Goal: Information Seeking & Learning: Find specific fact

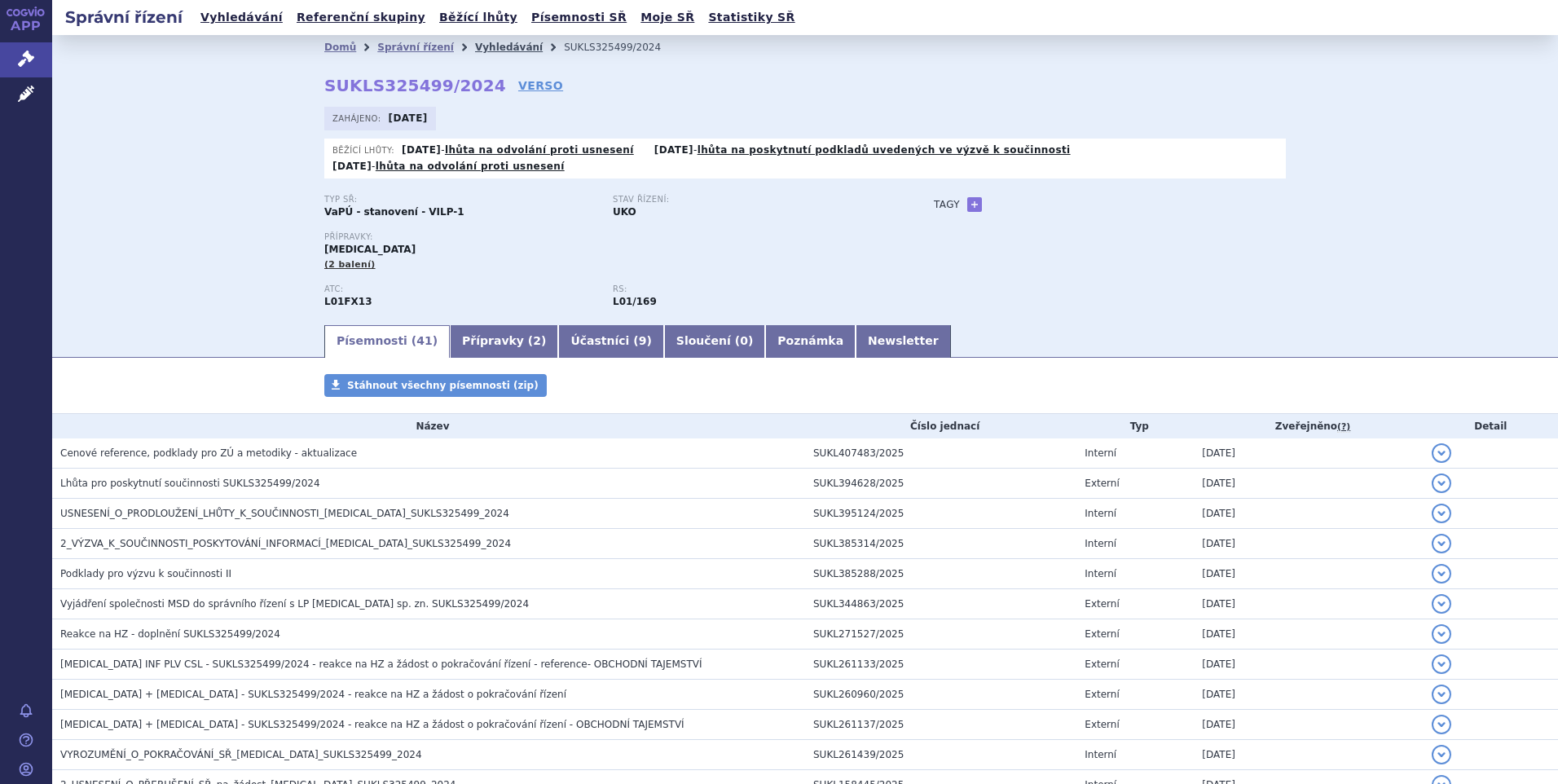
click at [481, 42] on link "Vyhledávání" at bounding box center [509, 48] width 68 height 11
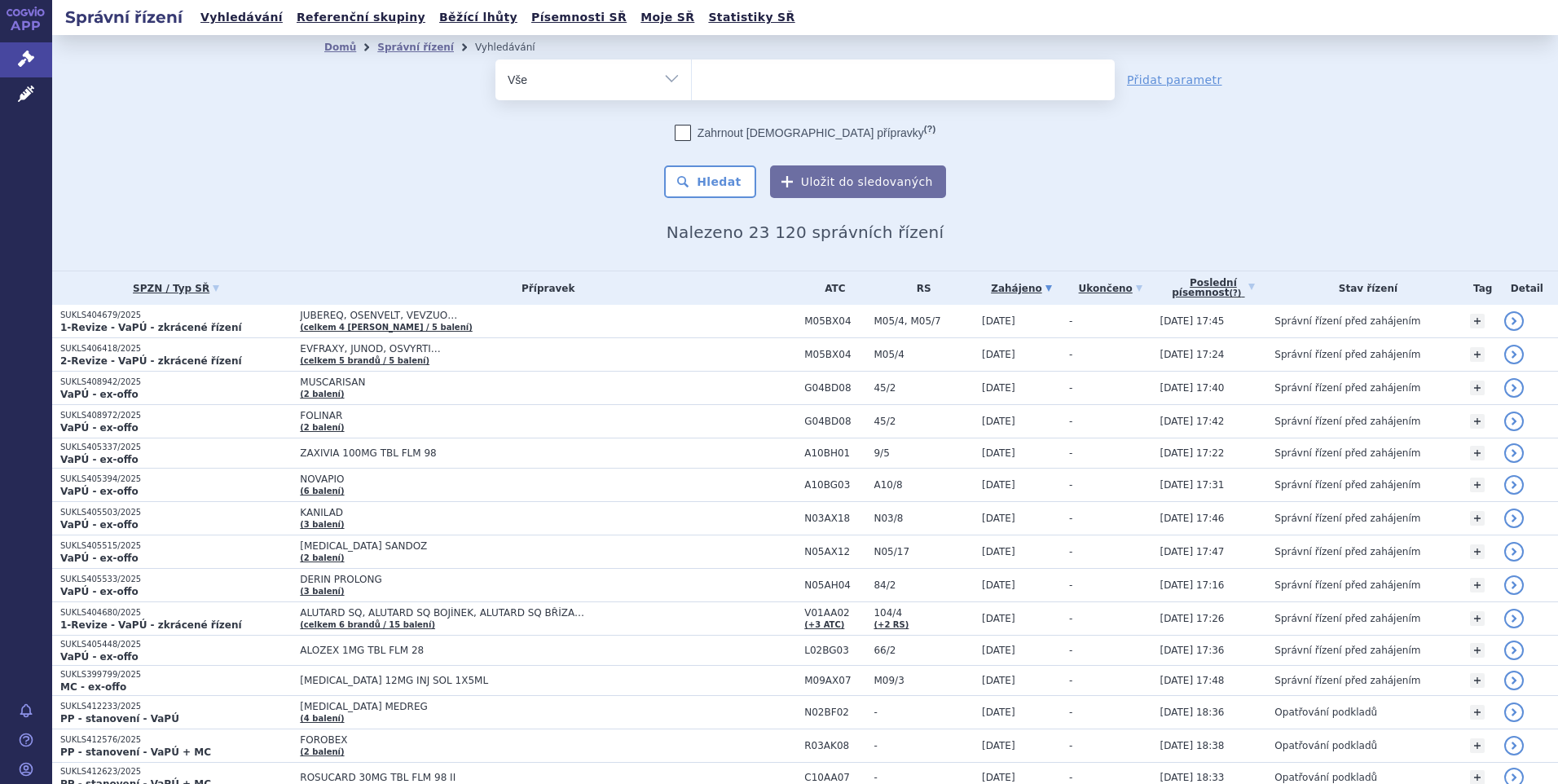
click at [789, 77] on ul at bounding box center [903, 76] width 423 height 34
click at [692, 77] on select at bounding box center [691, 78] width 1 height 41
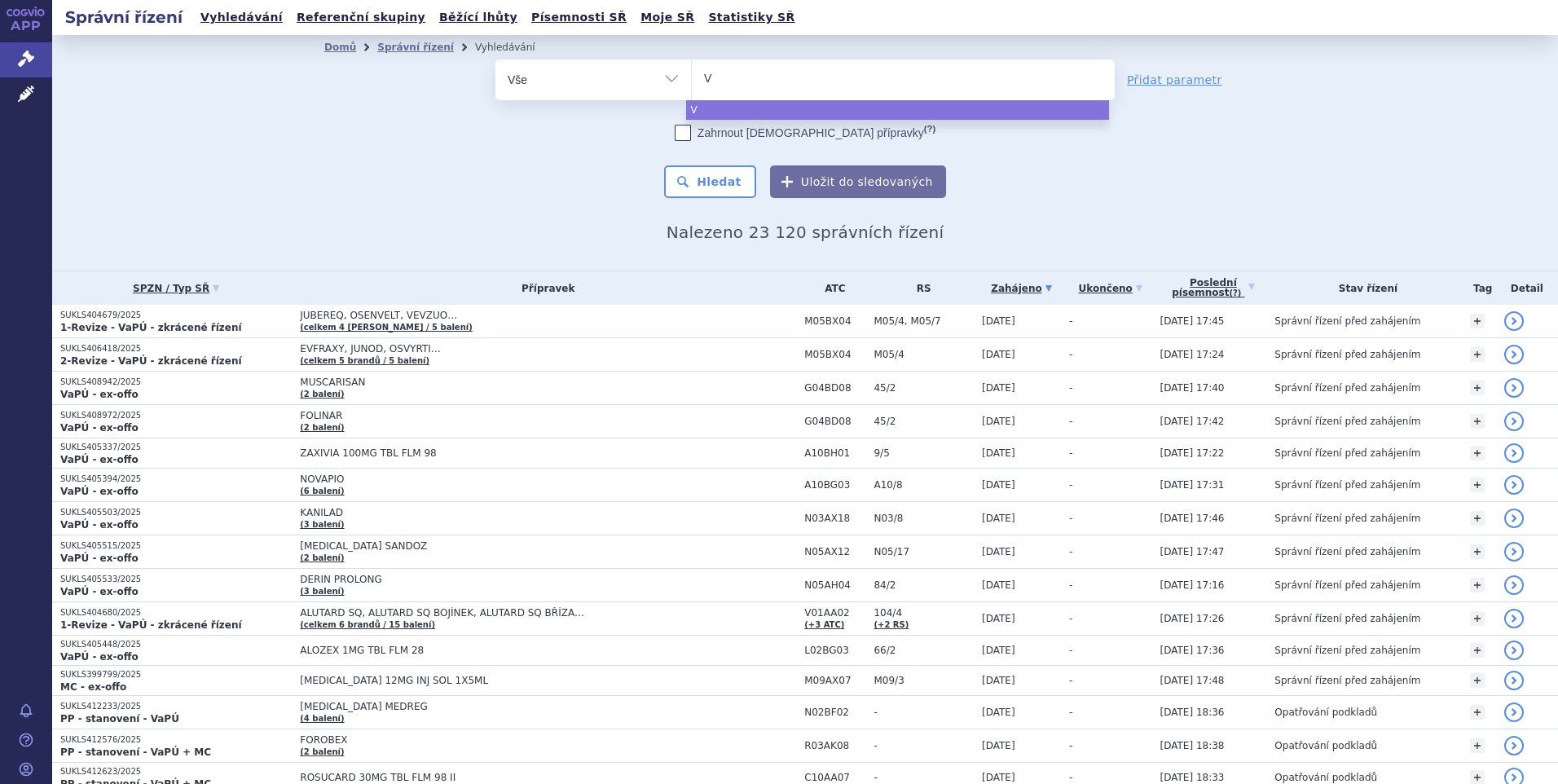
type input "Vy"
type input "Vyl"
type input "Vyloy"
select select "Vyloy"
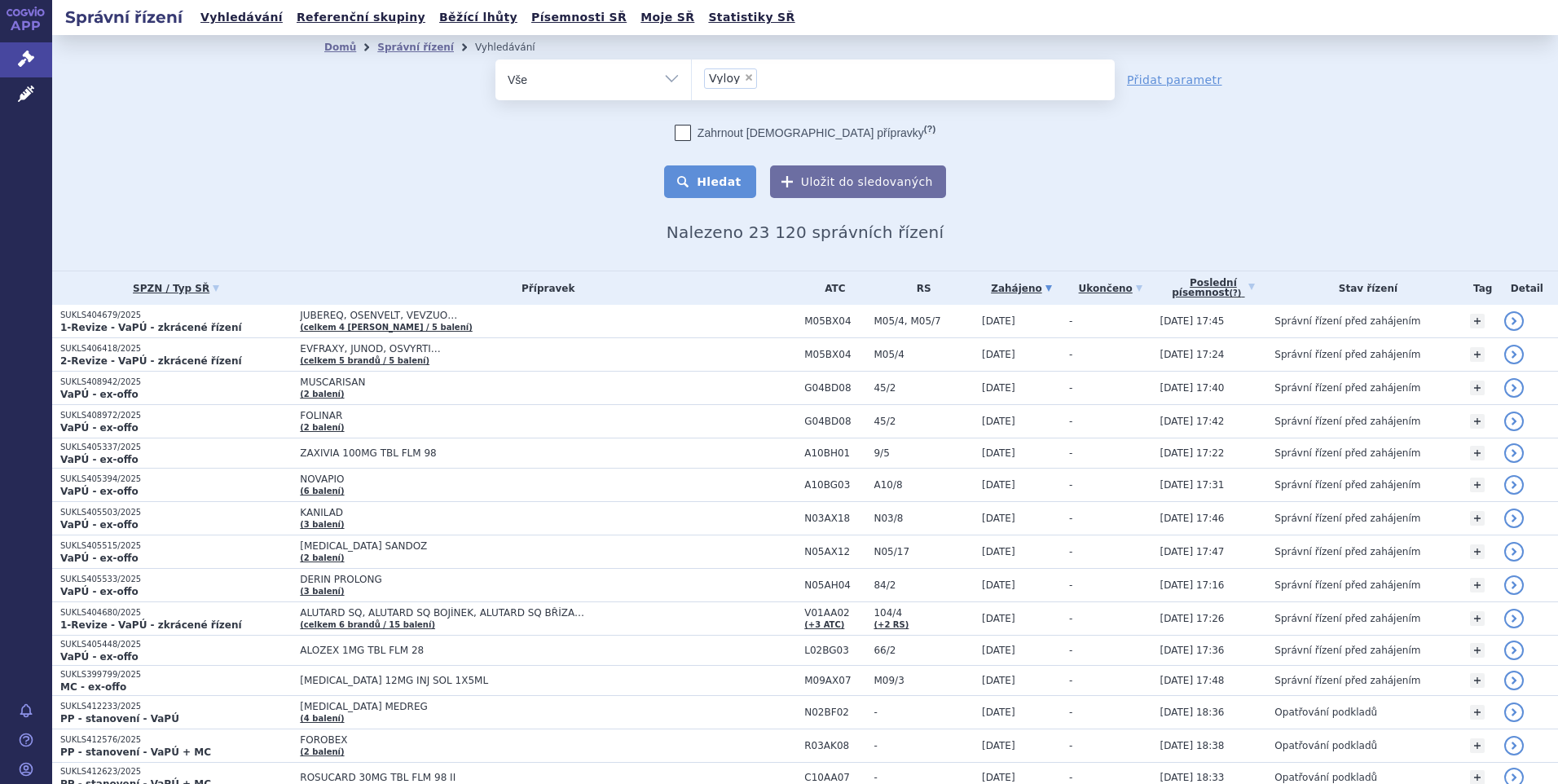
click at [720, 175] on button "Hledat" at bounding box center [710, 181] width 93 height 32
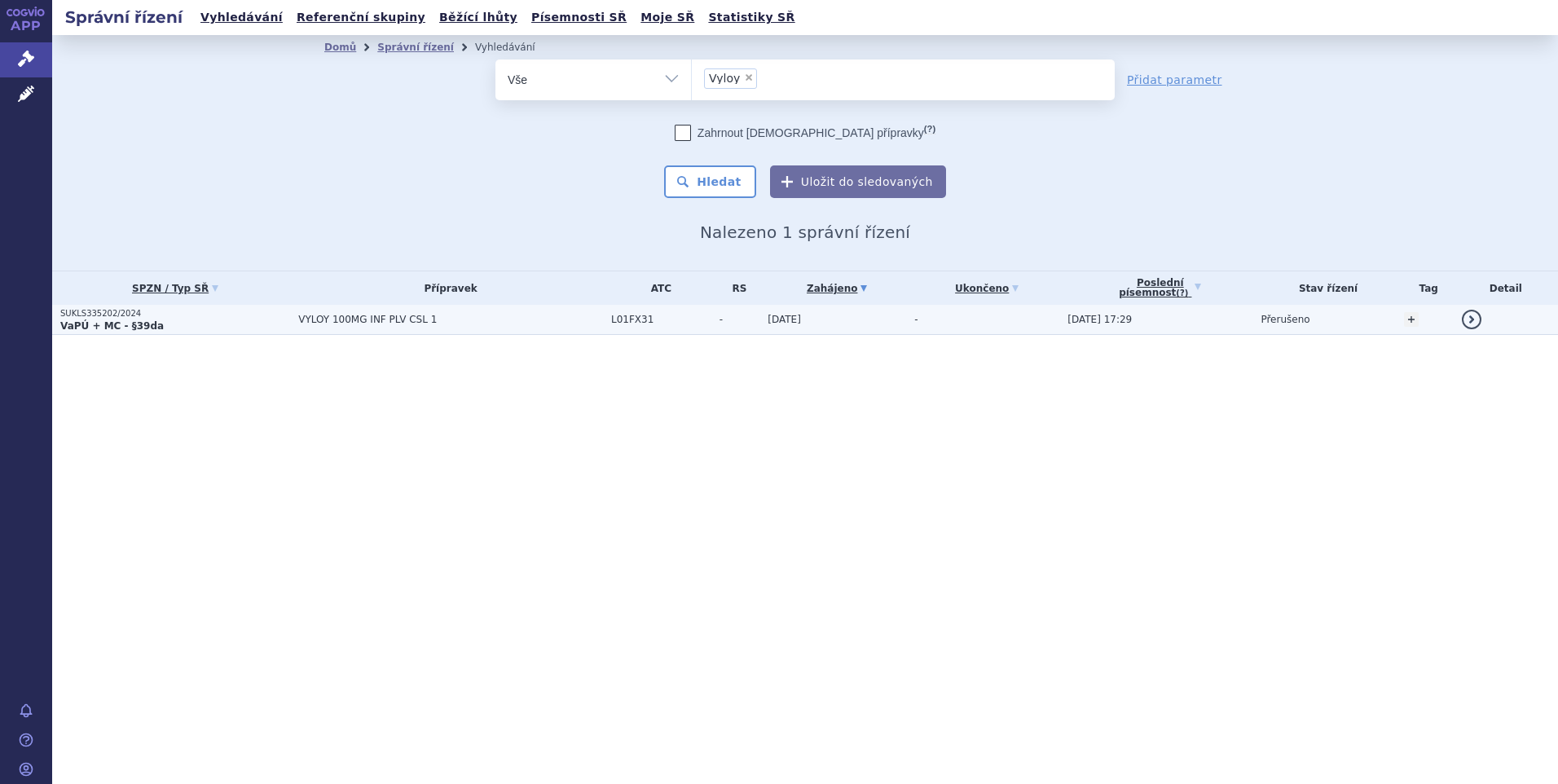
click at [386, 324] on span "VYLOY 100MG INF PLV CSL 1" at bounding box center [450, 320] width 304 height 11
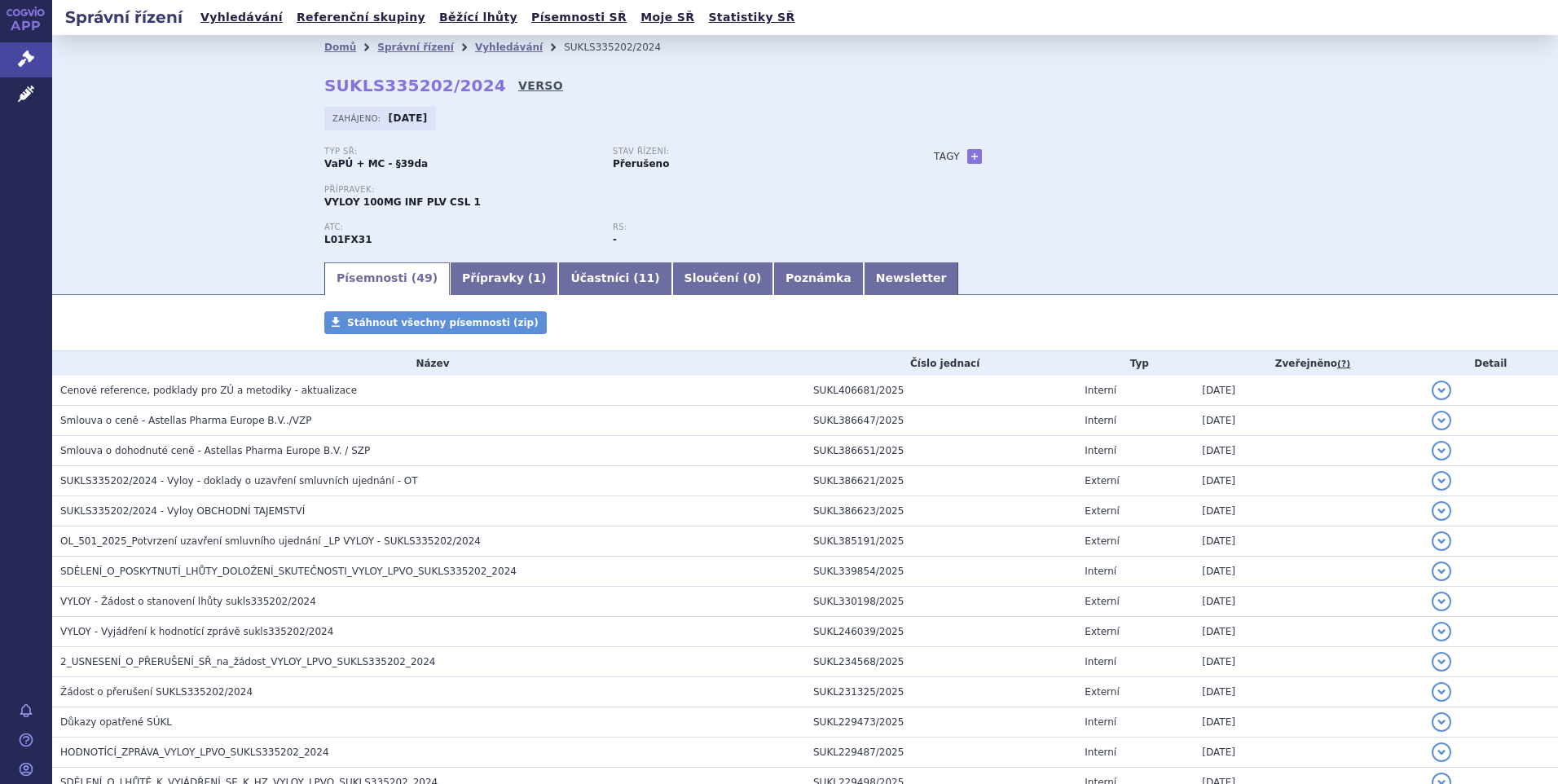
click at [518, 84] on link "VERSO" at bounding box center [540, 85] width 45 height 16
